Goal: Browse casually

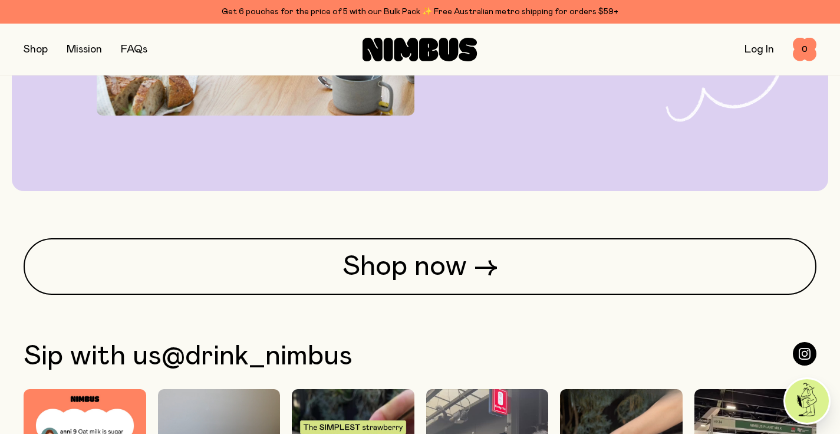
scroll to position [2822, 0]
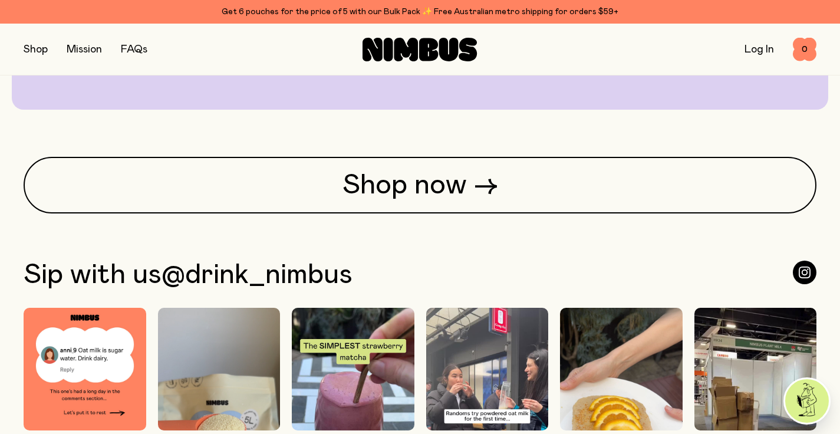
click at [37, 43] on button "button" at bounding box center [36, 49] width 24 height 17
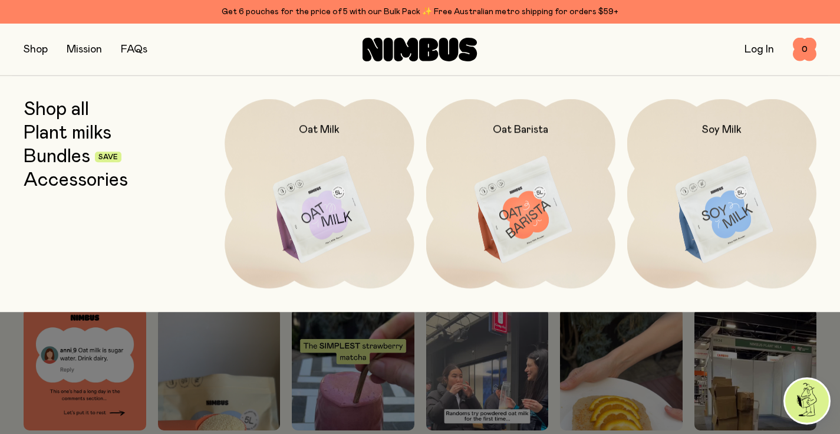
click at [62, 184] on link "Accessories" at bounding box center [76, 180] width 104 height 21
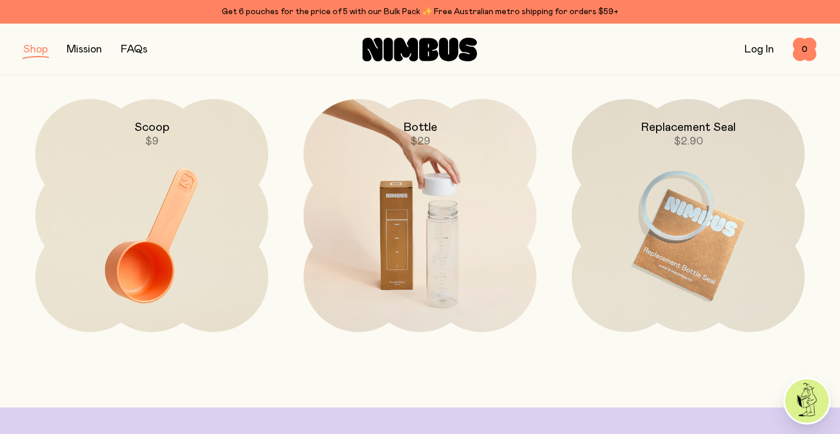
scroll to position [137, 0]
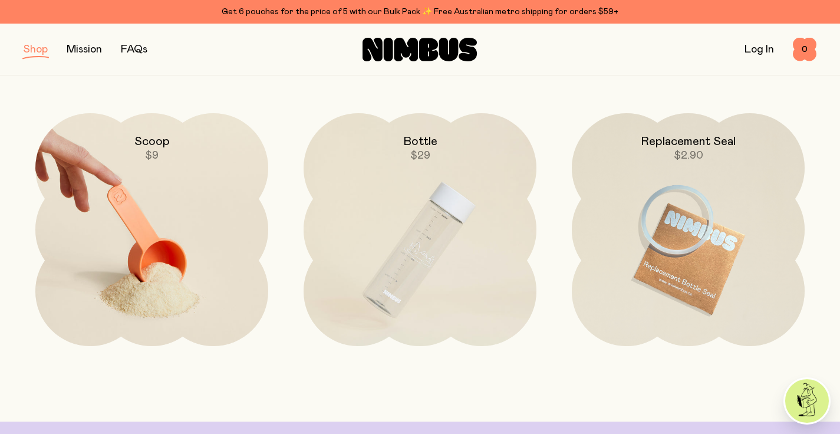
click at [150, 243] on img at bounding box center [151, 250] width 233 height 274
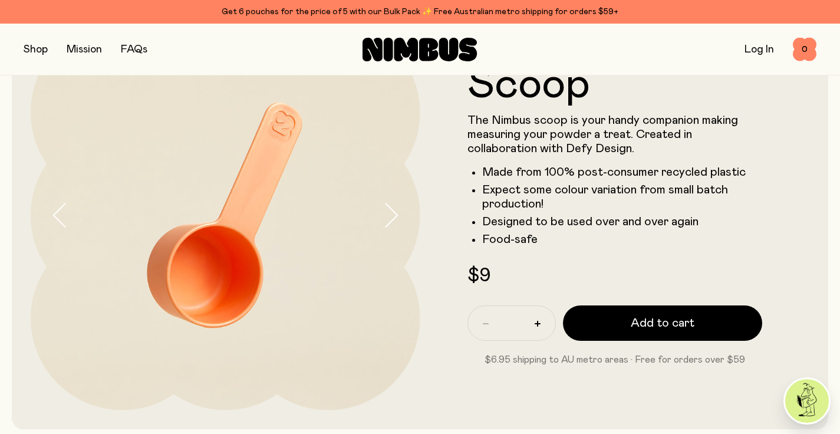
scroll to position [88, 0]
click at [399, 222] on button "button" at bounding box center [402, 216] width 38 height 390
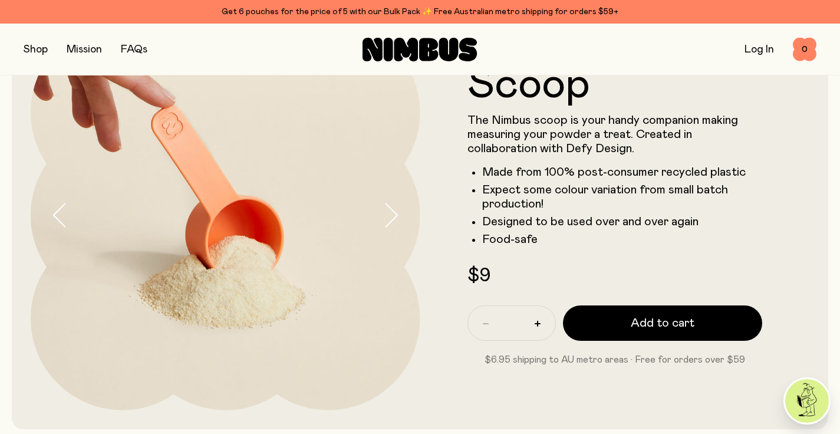
click at [399, 222] on button "button" at bounding box center [402, 216] width 38 height 390
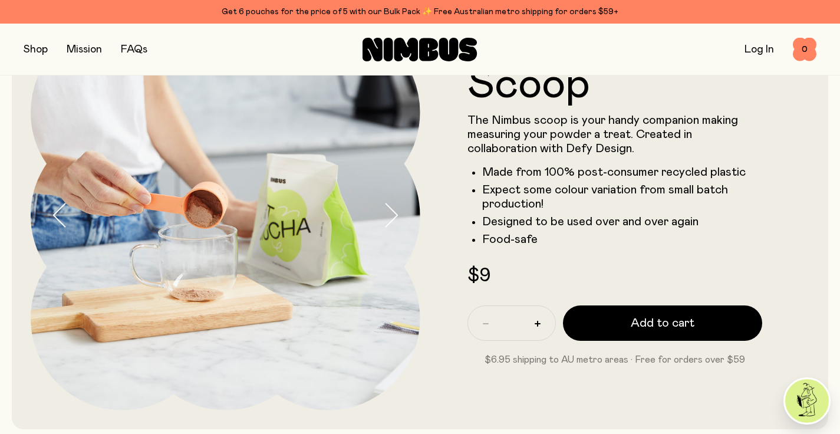
click at [399, 222] on button "button" at bounding box center [402, 216] width 38 height 390
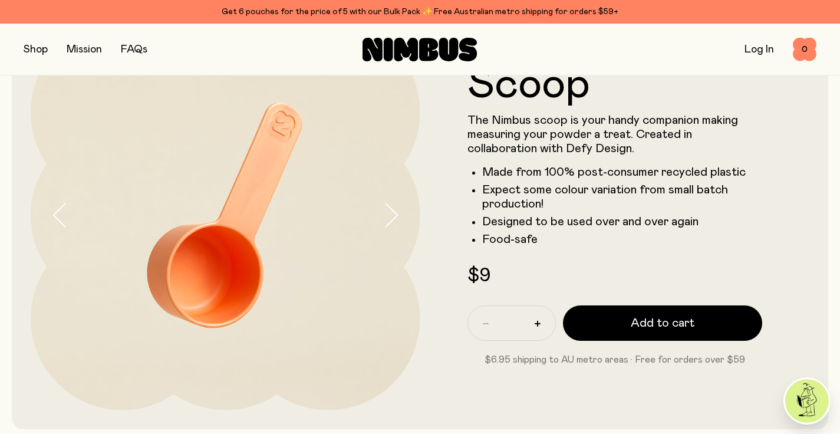
click at [399, 222] on button "button" at bounding box center [402, 216] width 38 height 390
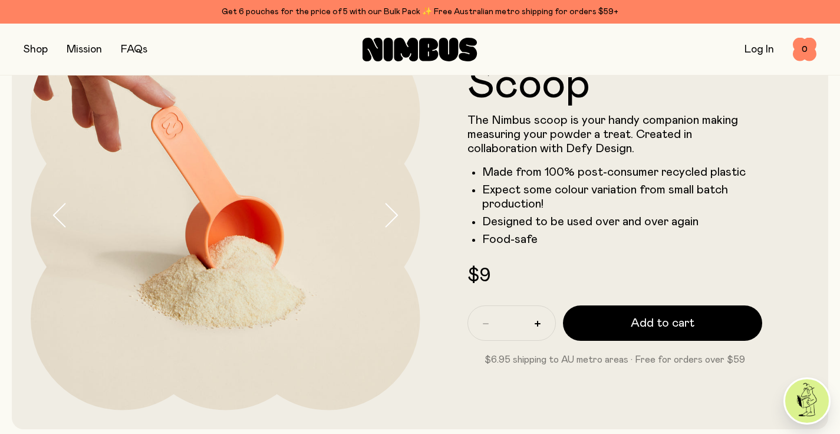
click at [399, 222] on button "button" at bounding box center [402, 216] width 38 height 390
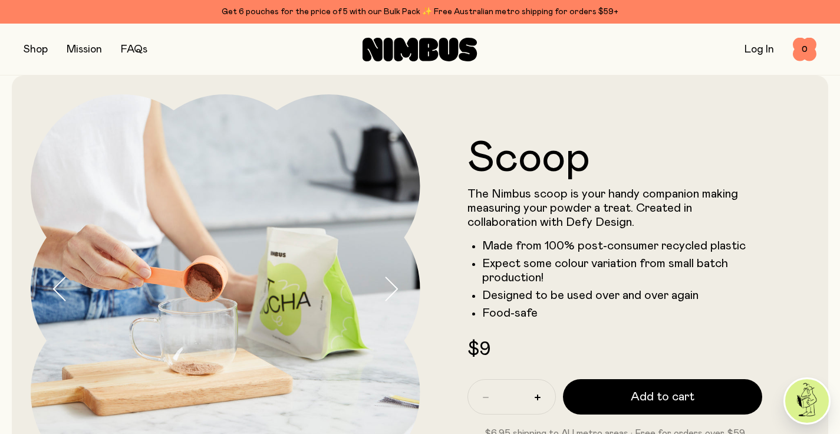
scroll to position [4, 0]
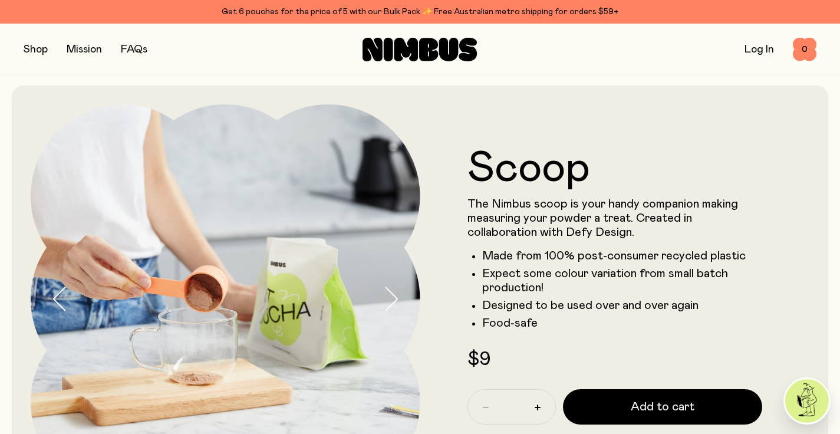
click at [88, 53] on link "Mission" at bounding box center [84, 49] width 35 height 11
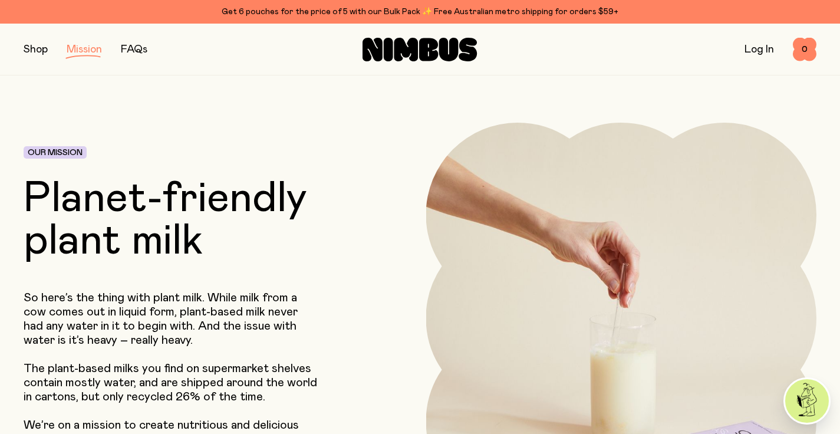
click at [139, 51] on link "FAQs" at bounding box center [134, 49] width 27 height 11
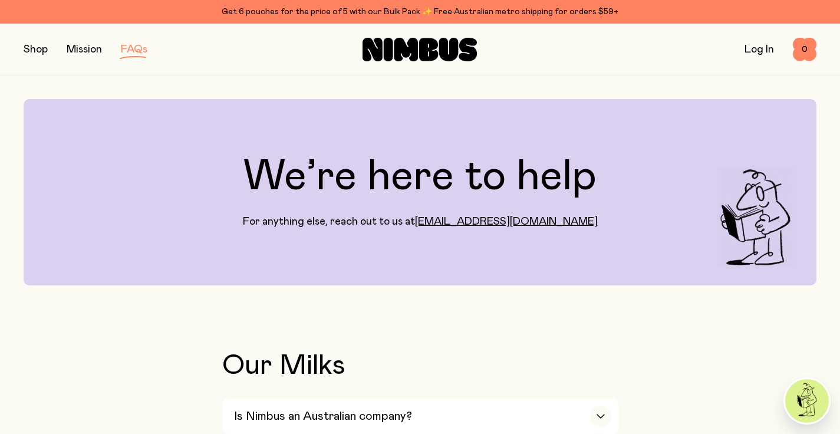
click at [80, 52] on link "Mission" at bounding box center [84, 49] width 35 height 11
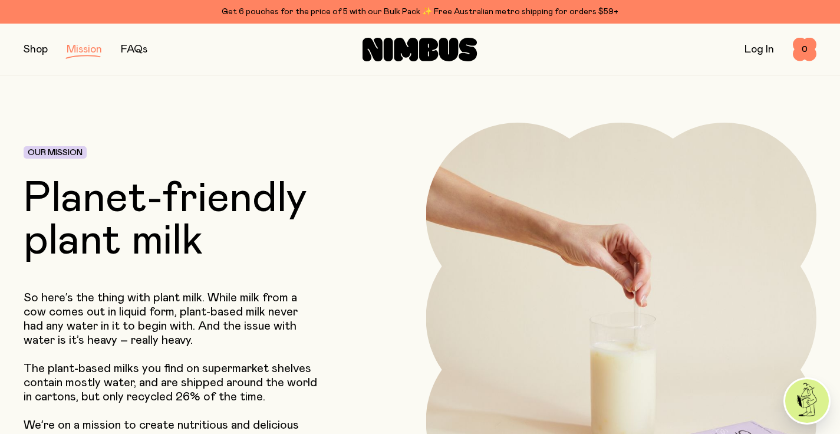
click at [38, 48] on button "button" at bounding box center [36, 49] width 24 height 17
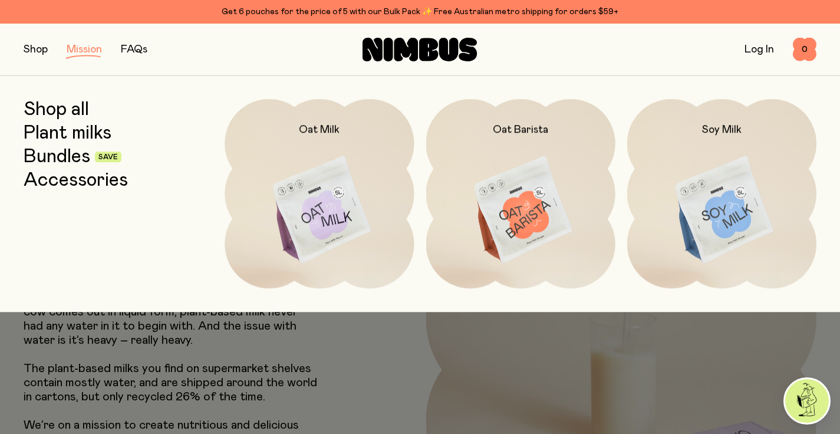
click at [59, 111] on link "Shop all" at bounding box center [56, 109] width 65 height 21
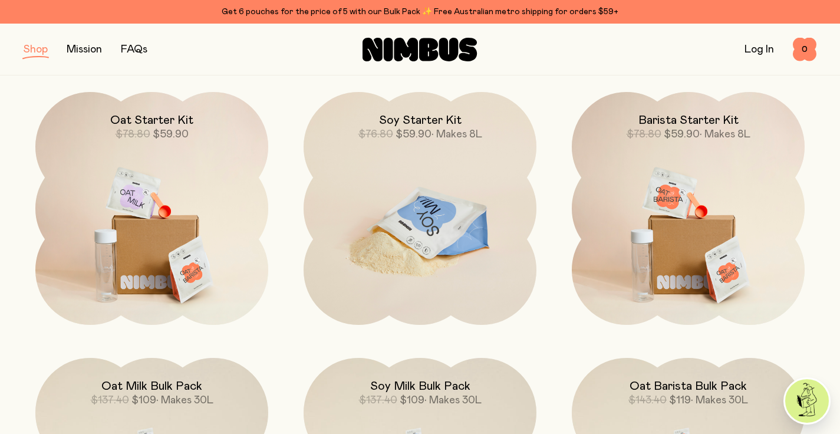
scroll to position [843, 0]
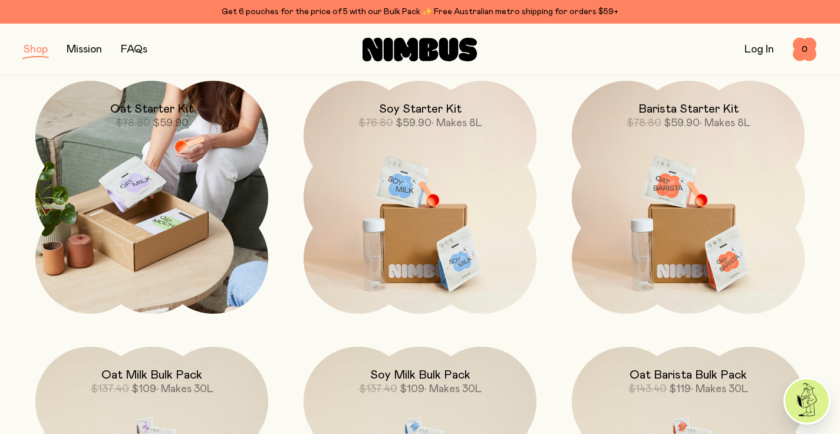
click at [119, 221] on img at bounding box center [151, 197] width 233 height 233
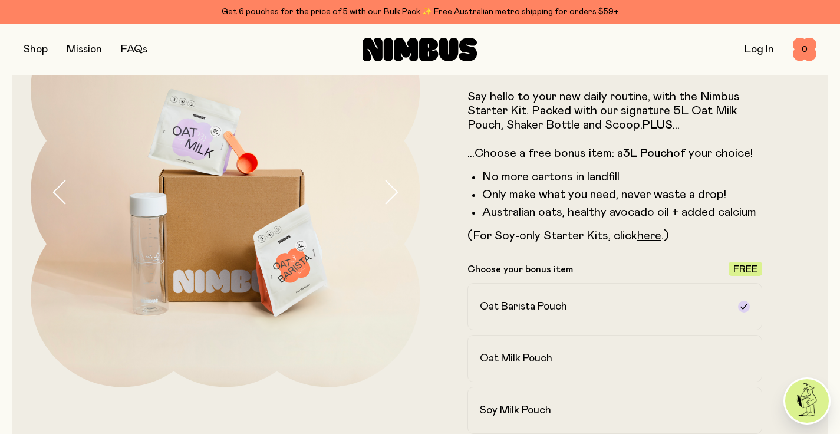
scroll to position [113, 0]
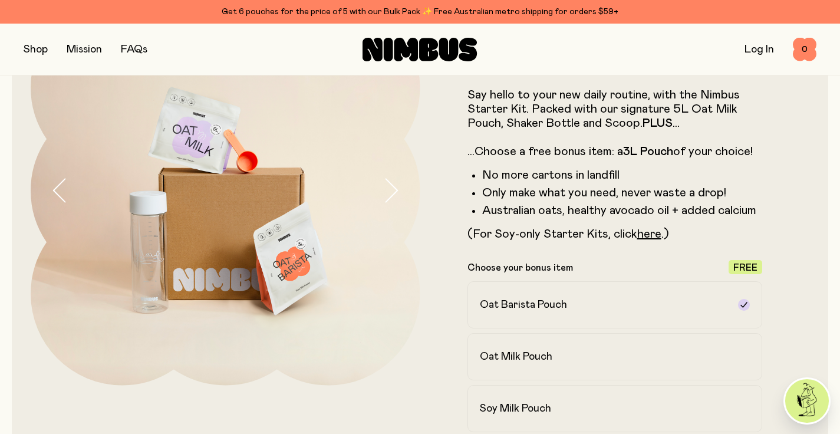
click at [398, 183] on icon "button" at bounding box center [391, 190] width 17 height 25
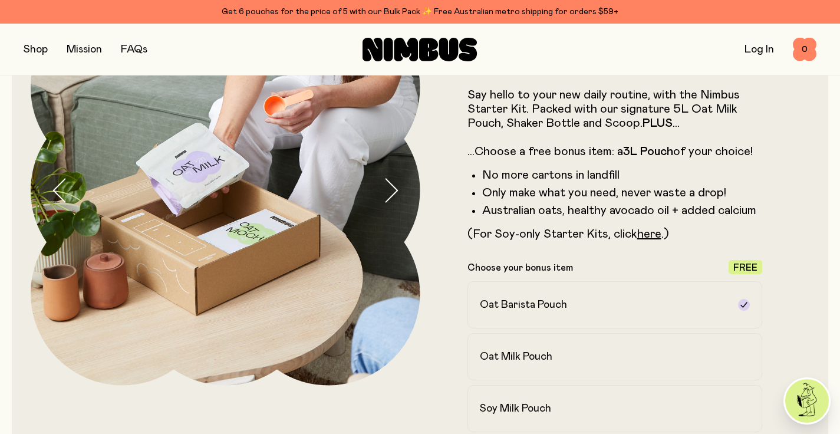
click at [398, 183] on icon "button" at bounding box center [391, 190] width 17 height 25
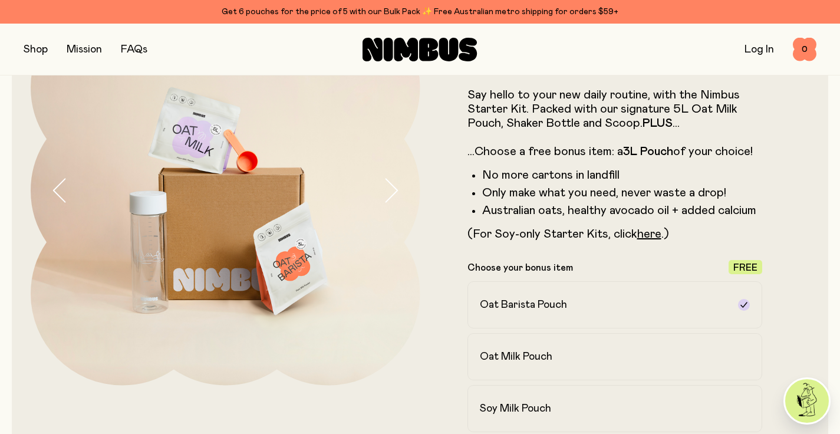
click at [398, 183] on icon "button" at bounding box center [391, 190] width 17 height 25
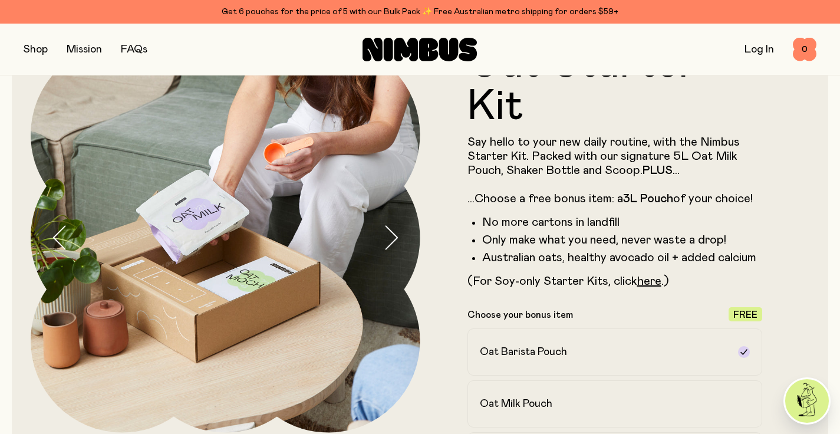
scroll to position [67, 0]
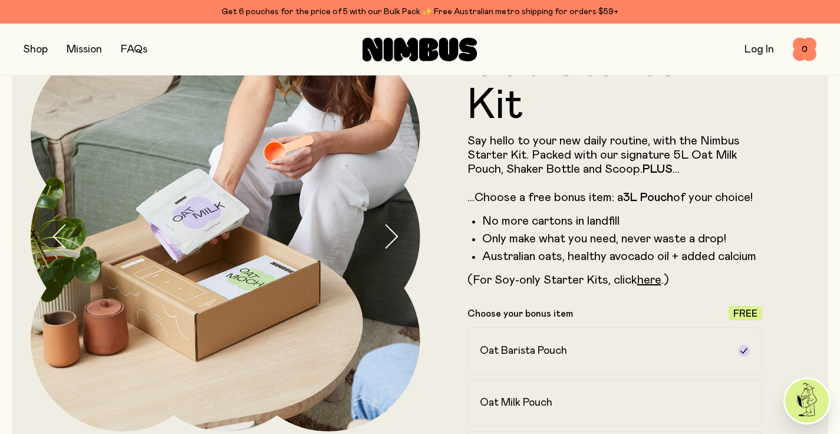
click at [389, 239] on icon "button" at bounding box center [391, 236] width 17 height 25
